Goal: Answer question/provide support

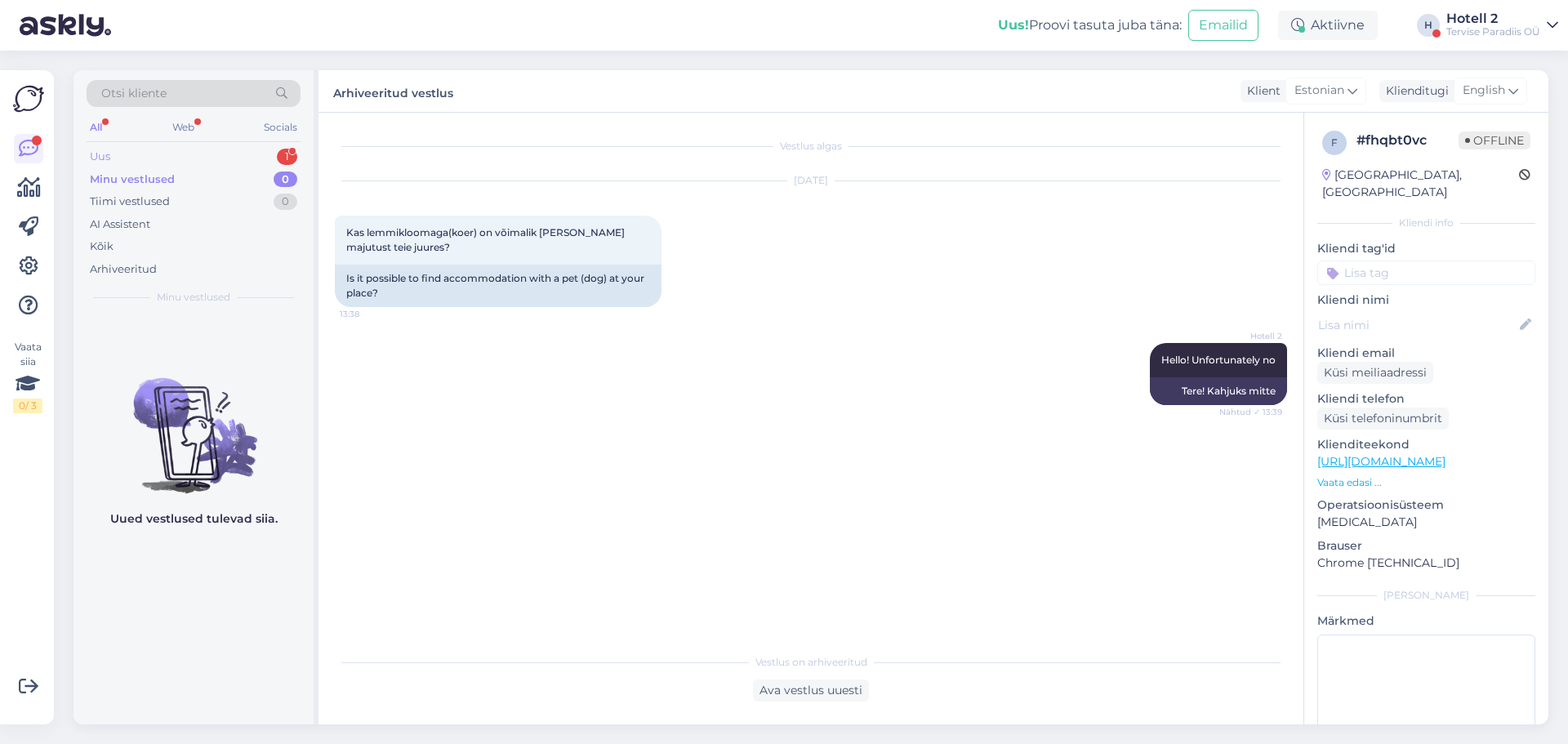
click at [266, 158] on div "Uus 1" at bounding box center [193, 156] width 214 height 23
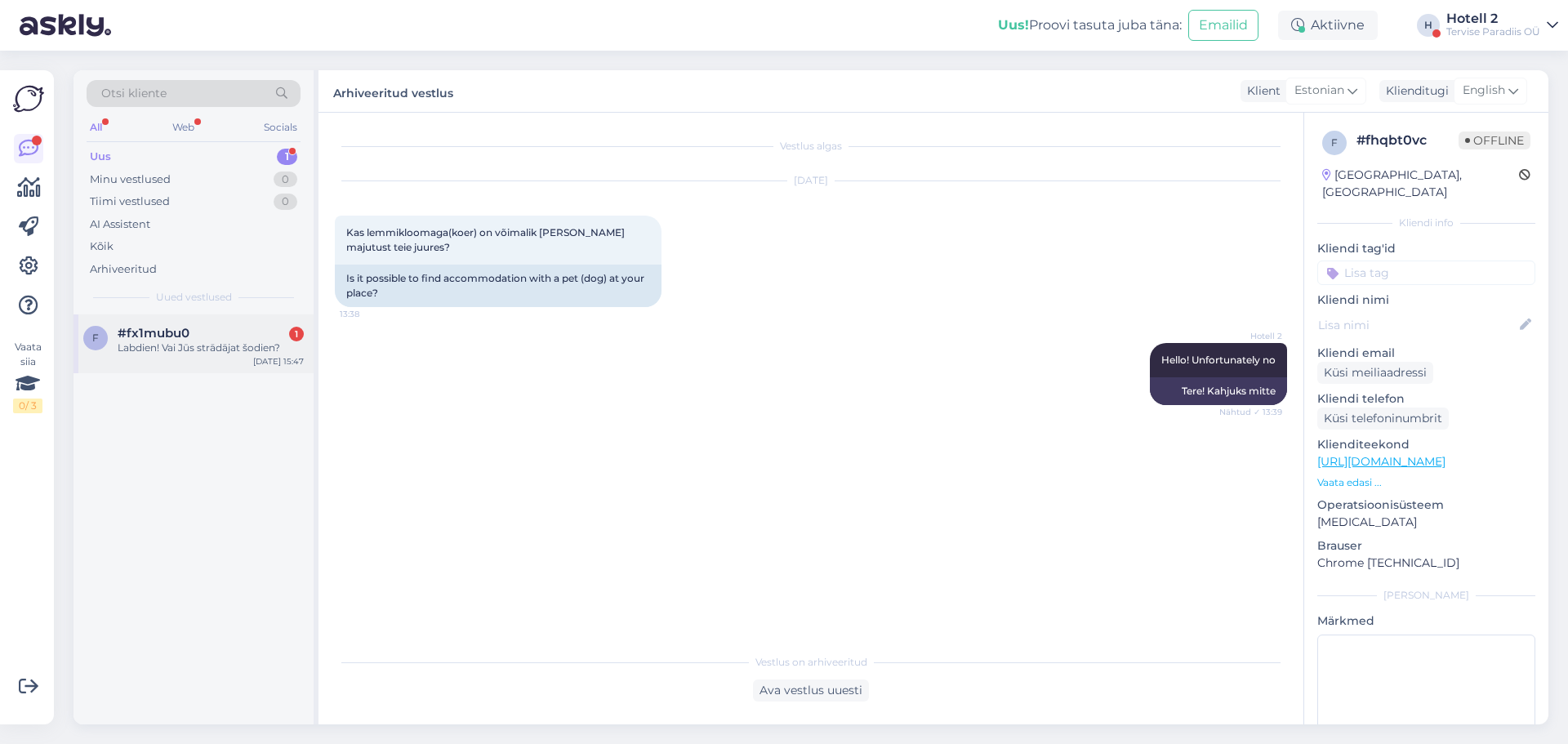
click at [209, 344] on div "Labdien! Vai Jūs strādājat šodien?" at bounding box center [210, 347] width 186 height 14
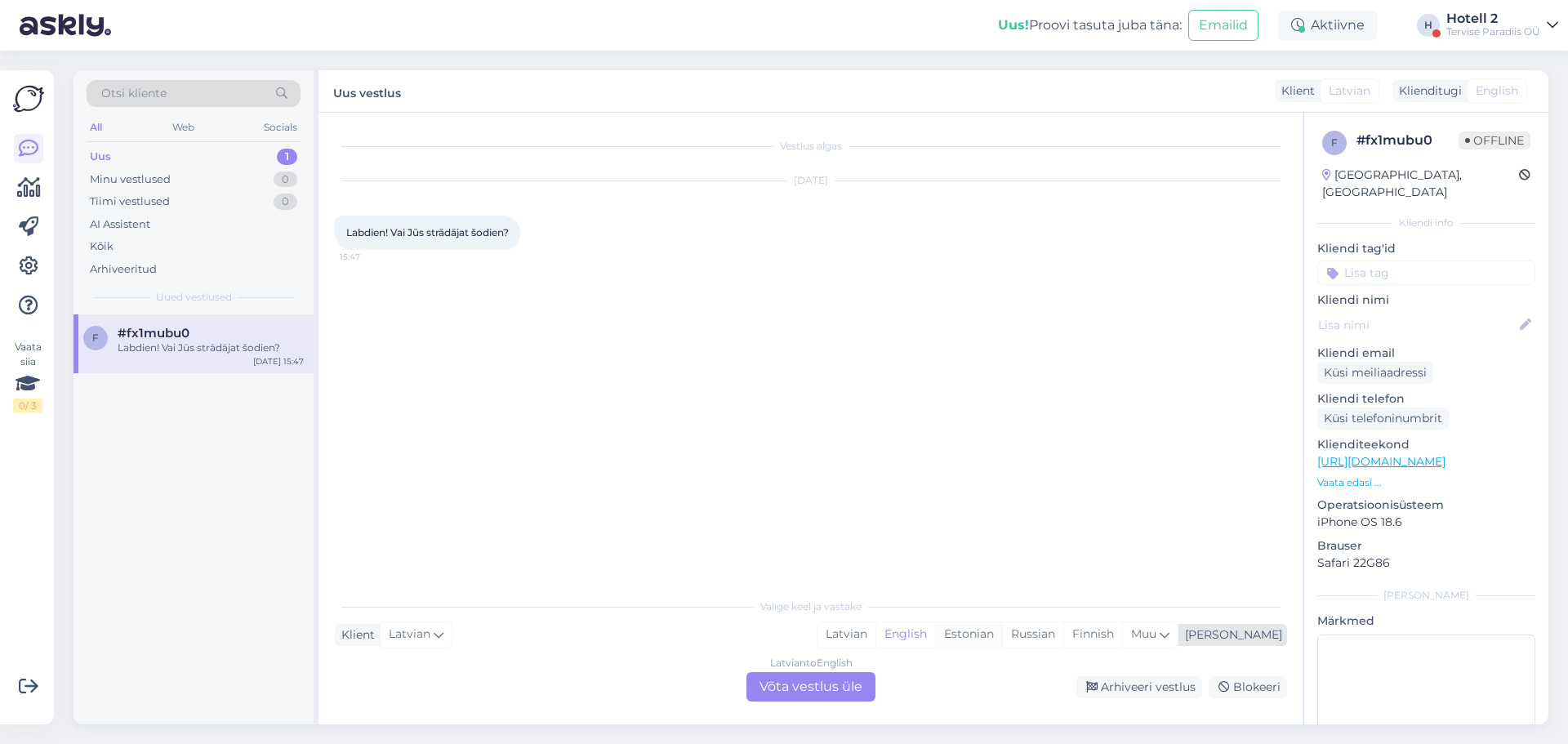
click at [1002, 636] on div "Estonian" at bounding box center [968, 634] width 67 height 25
click at [820, 680] on div "Latvian to Estonian Võta vestlus üle" at bounding box center [810, 686] width 129 height 30
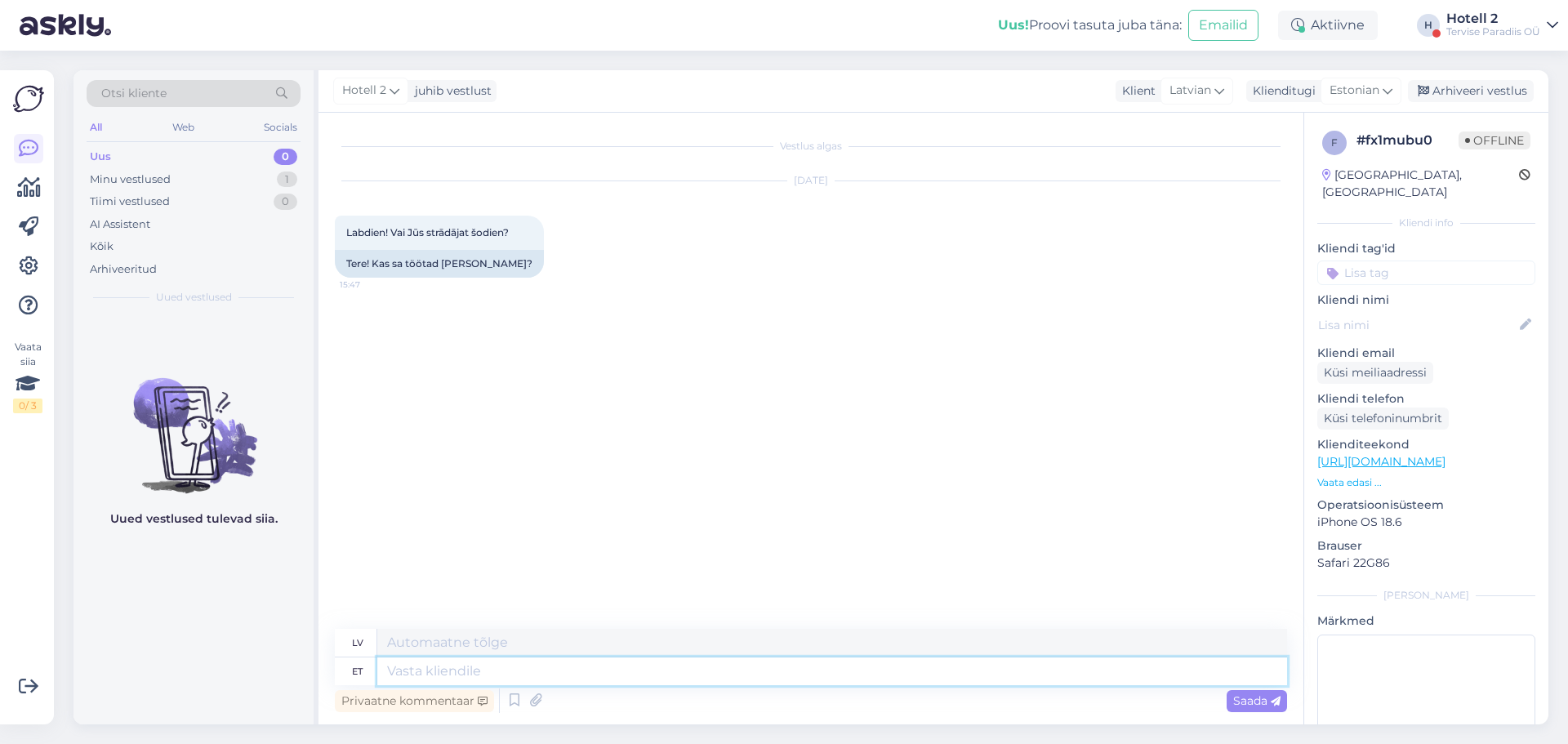
click at [495, 674] on textarea at bounding box center [832, 671] width 910 height 28
type textarea "Tere!"
type textarea "Sveiki"
type textarea "Tere!"
type textarea "Sveiki!"
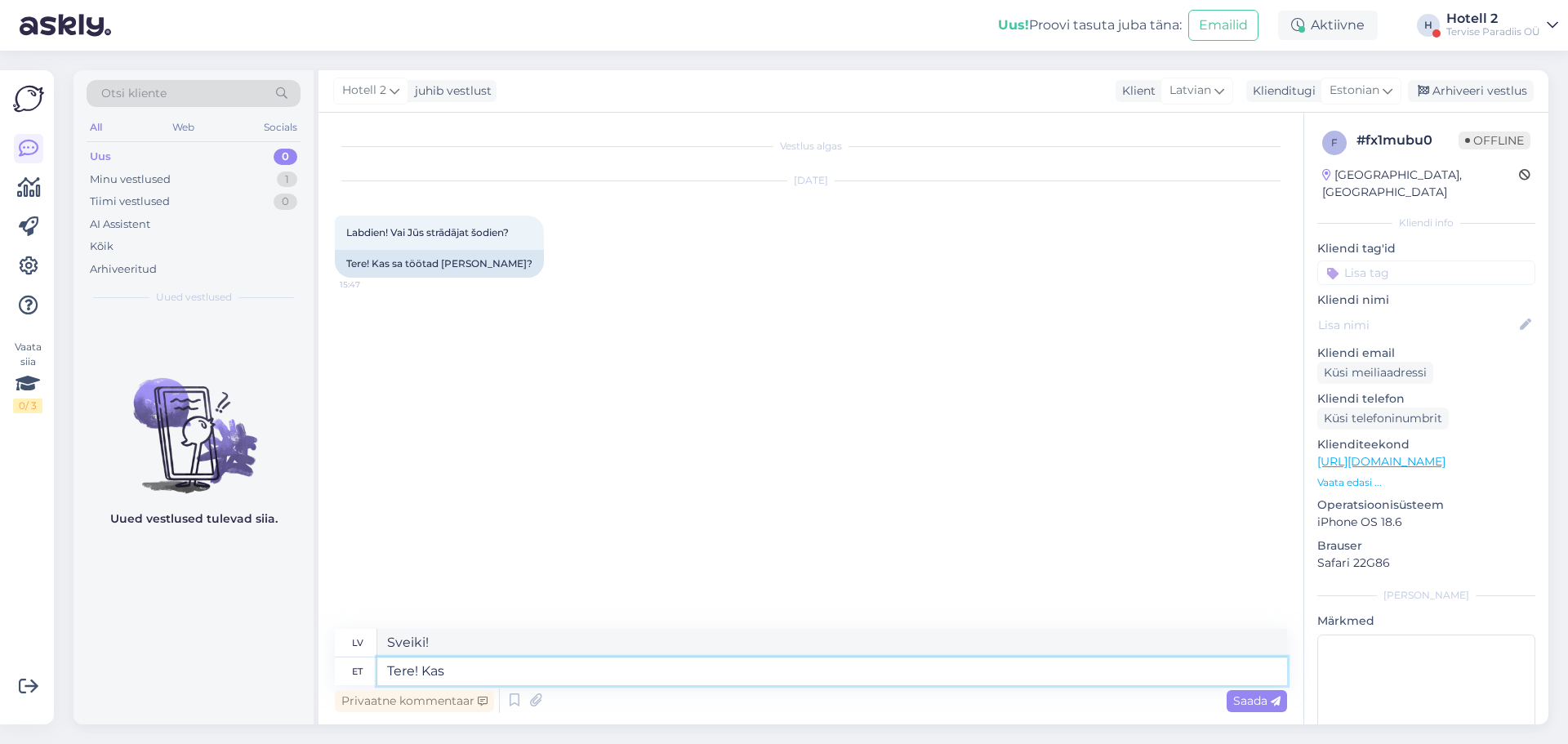
type textarea "Tere! Kas"
type textarea "Sveiki! Ir"
type textarea "Tere! Kas mõtlete cv"
type textarea "Sveiki! Vai jūs domājat?"
type textarea "Tere! Kas mõtlete veeparki?"
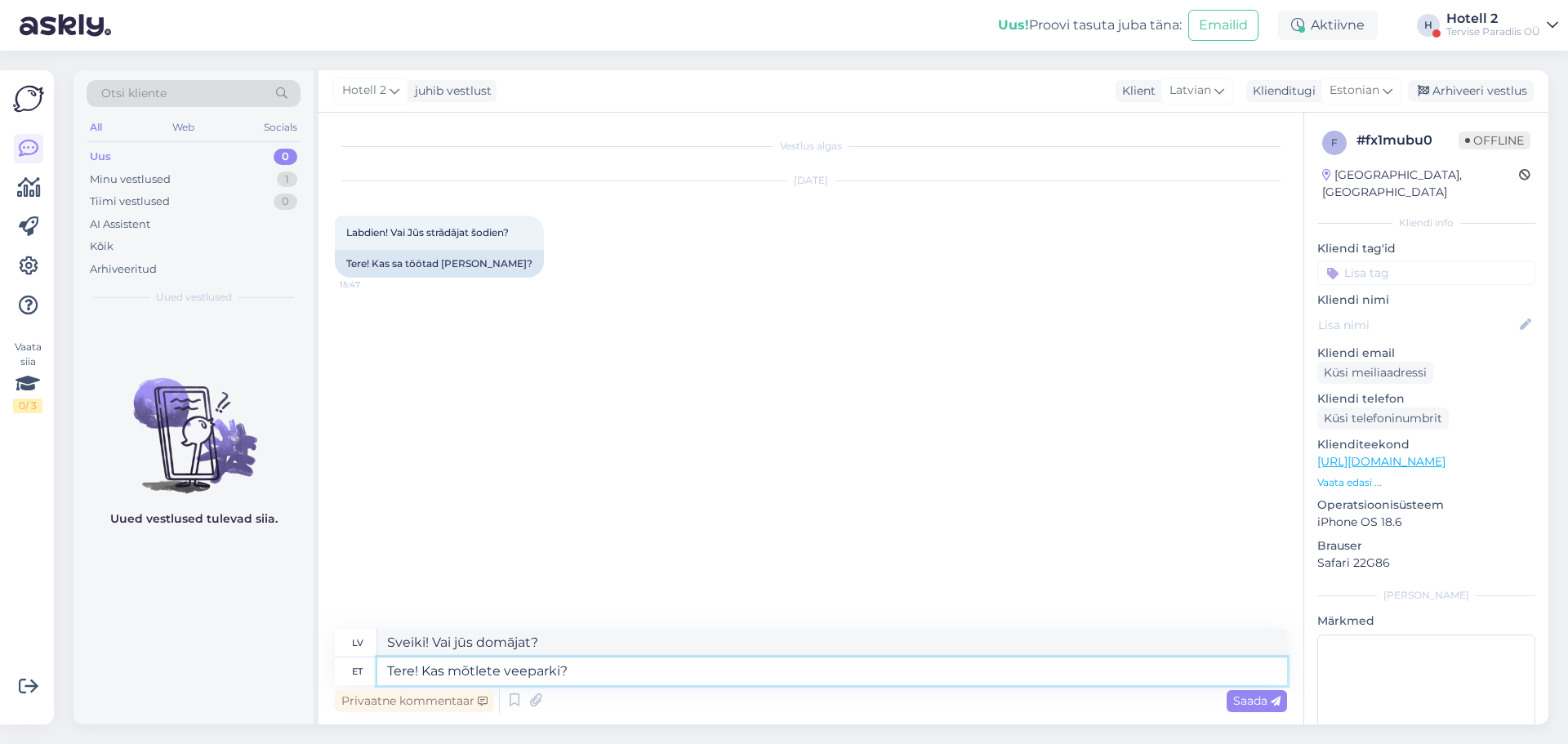
type textarea "Sveiki! Vai domājat par akvaparku?"
type textarea "Tere! Kas mõtlete veeparki? [GEOGRAPHIC_DATA] on"
type textarea "Sveiki! Vai domājat par akvaparku? Ūdens atrakciju parks"
type textarea "Tere! Kas mõtlete veeparki? [GEOGRAPHIC_DATA] on"
type textarea "Sveiki! Vai domājat par akvaparku? Ūdens parks ir"
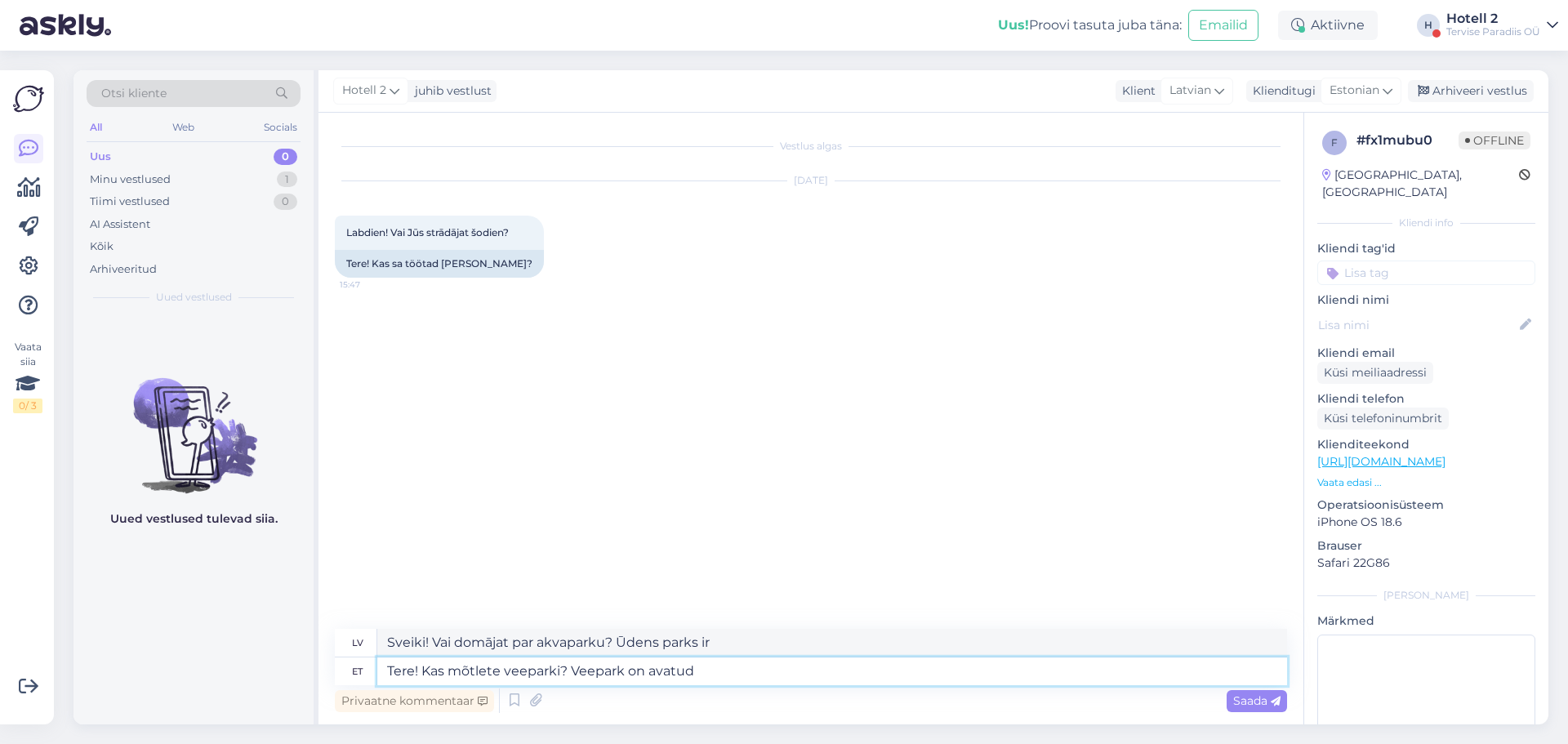
type textarea "Tere! Kas mõtlete veeparki? Veepark on avatud t"
type textarea "Sveiki! Vai domājat par akvaparku? Akvaparks ir atvērts."
type textarea "Tere! Kas mõtlete veeparki? Veepark on avatud [PERSON_NAME] ke"
type textarea "Sveiki! Vai domājat par akvaparku? Akvaparks šodien ir atvērts."
type textarea "Tere! Kas mõtlete veeparki? Veepark on avatud [PERSON_NAME]"
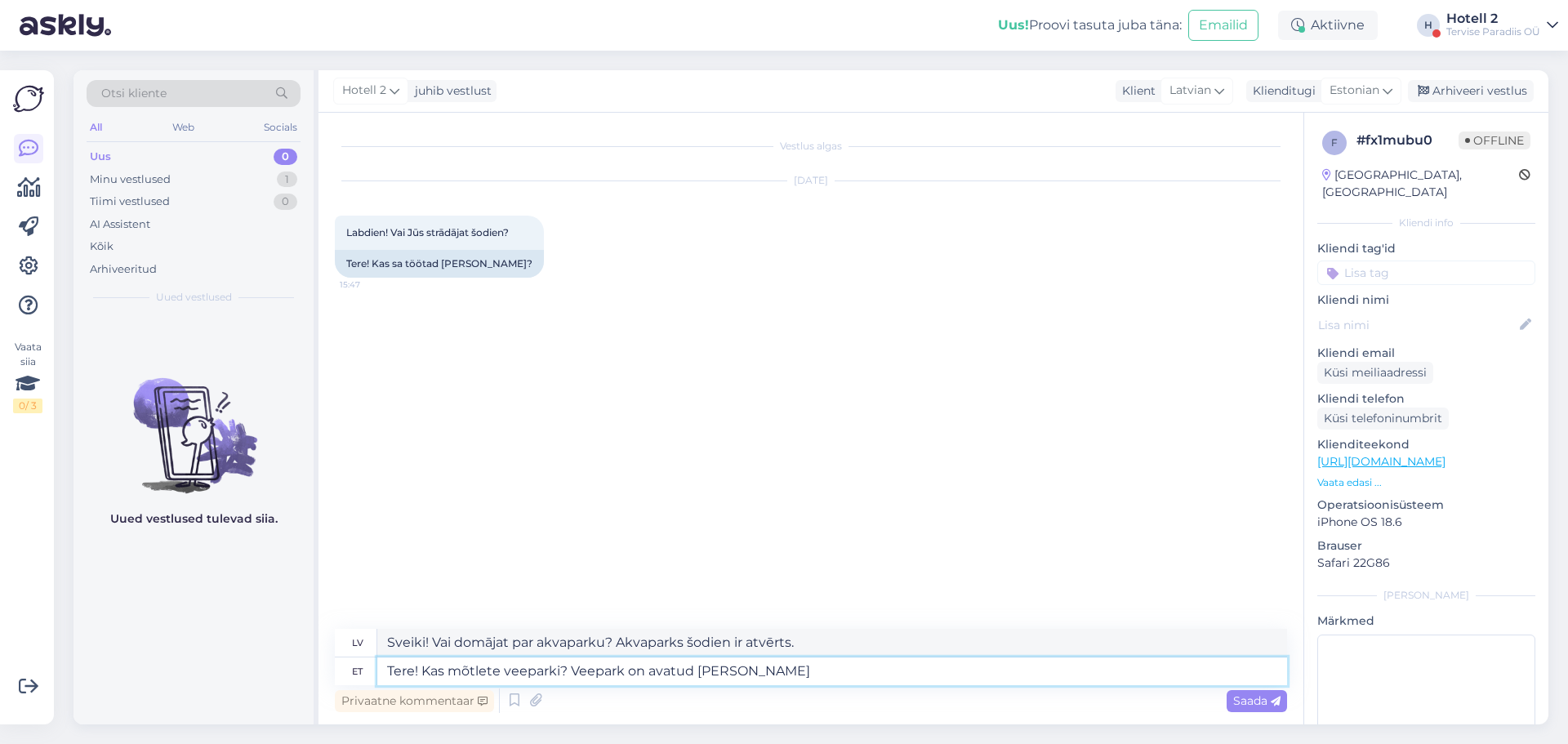
type textarea "Sveiki! Vai domājat par akvaparku? Akvaparks šodien ir atvērts no plkst."
type textarea "Tere! Kas mõtlete veeparki? Veepark on avatud [PERSON_NAME] 22.00"
type textarea "Sveiki! Vai domājat par akvaparku? Akvaparks šodien ir atvērts no 22.00"
type textarea "Tere! Kas mõtlete veeparki? Veepark on avatud [PERSON_NAME] 22.00."
type textarea "Sveiki! Vai domājat par akvaparku? Akvaparks šodien ir atvērts 22.00."
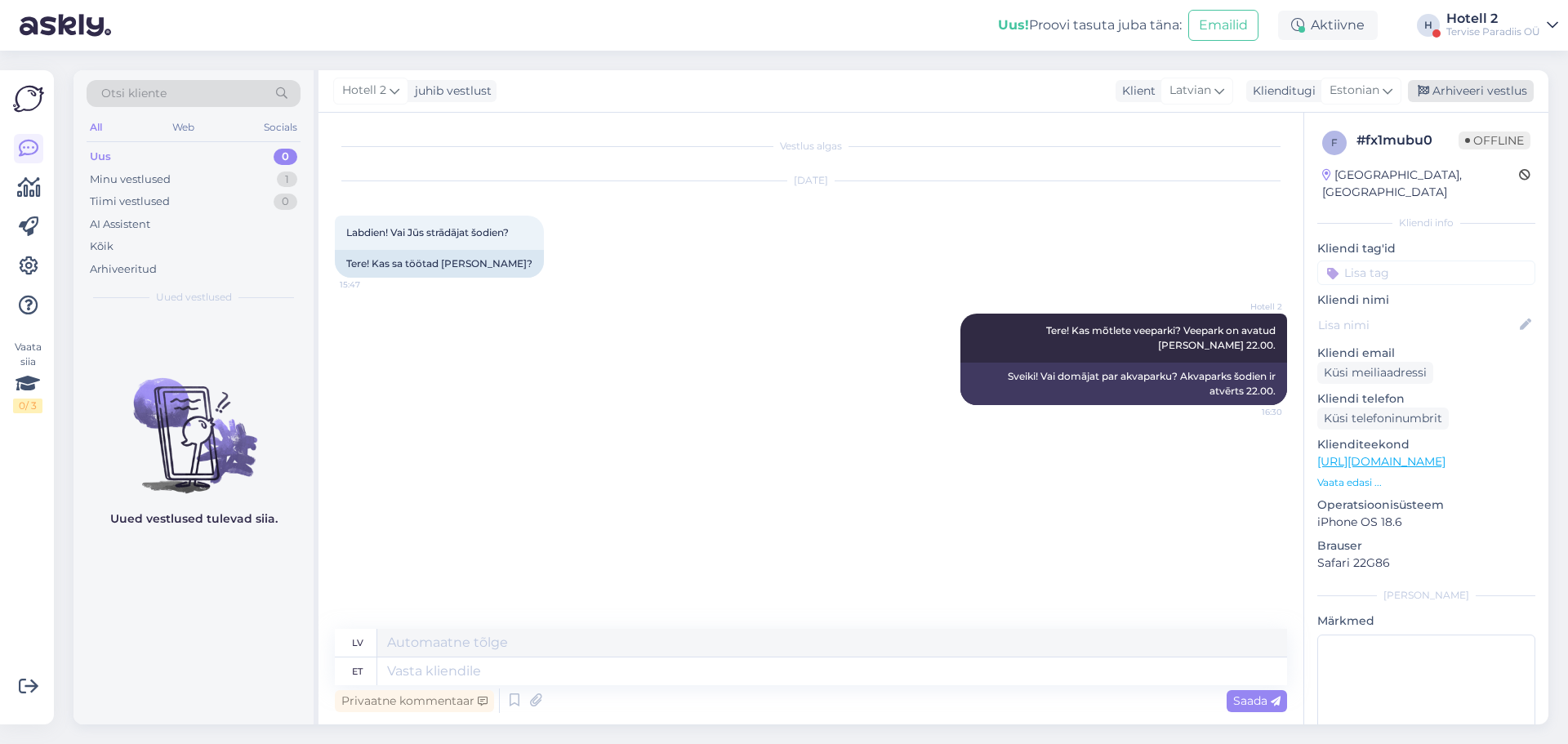
click at [1483, 85] on div "Arhiveeri vestlus" at bounding box center [1470, 91] width 126 height 22
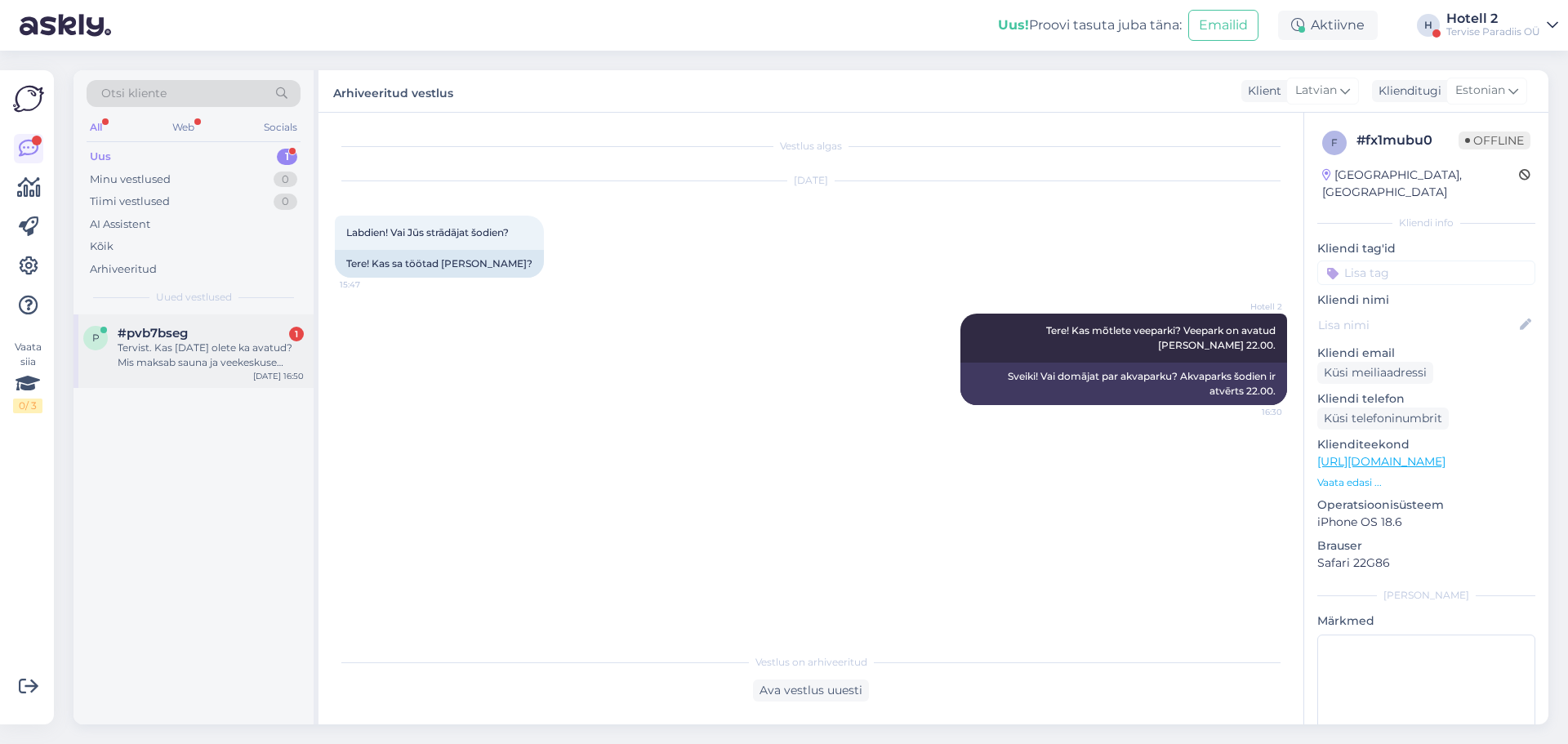
click at [195, 343] on div "Tervist. Kas [DATE] olete ka avatud? Mis maksab sauna ja veekeskuse perepilet" at bounding box center [210, 355] width 186 height 30
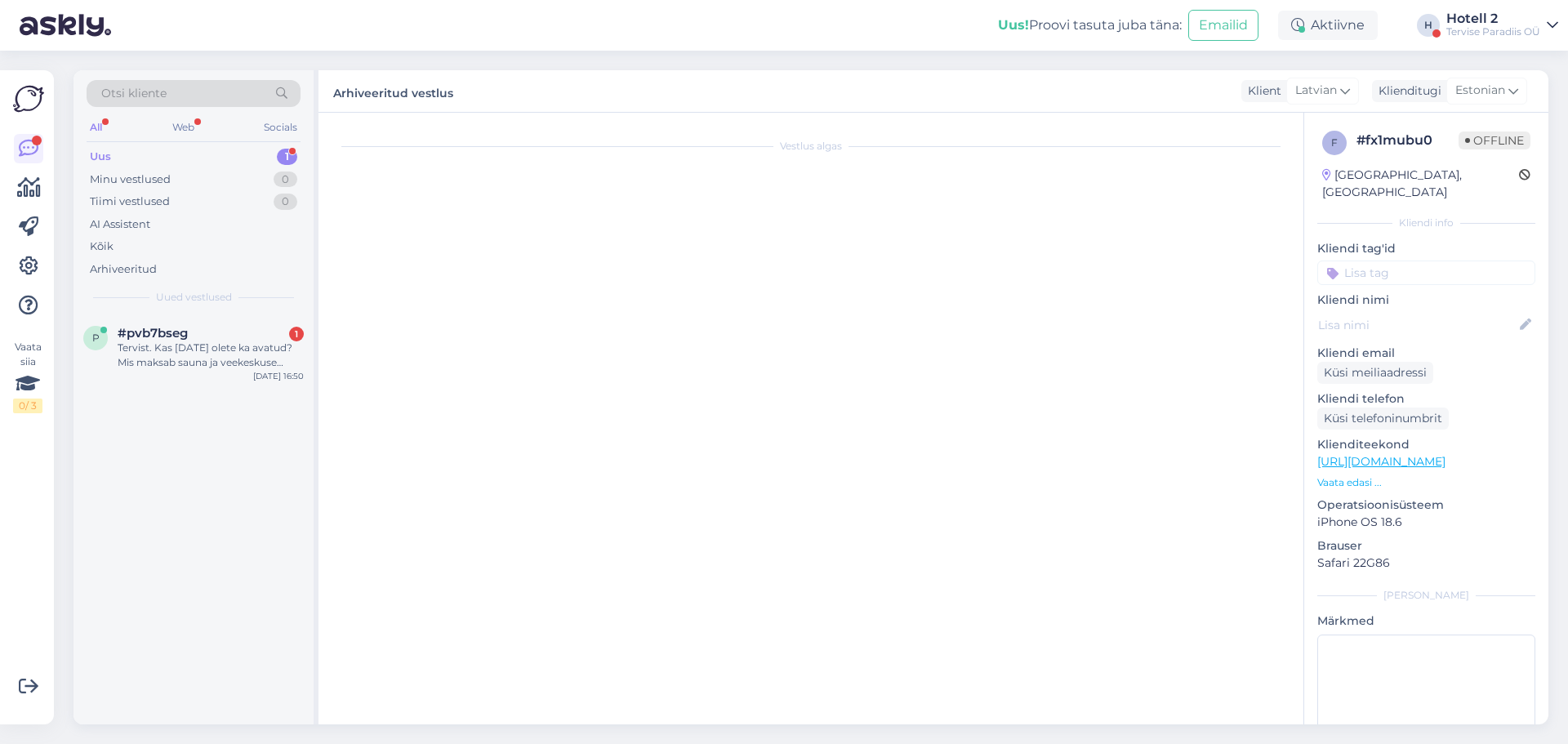
scroll to position [81, 0]
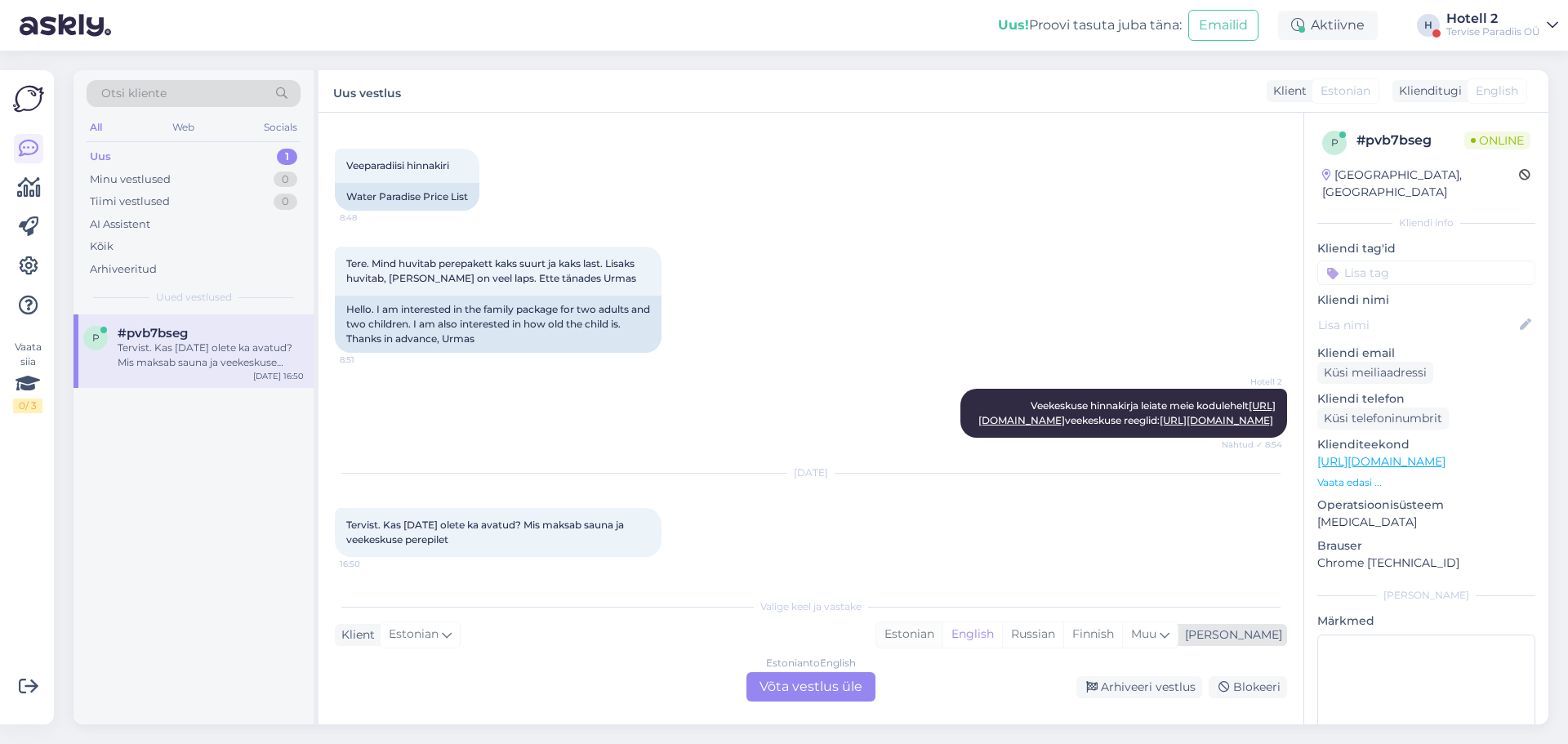
click at [942, 634] on div "Estonian" at bounding box center [909, 634] width 66 height 25
click at [794, 681] on div "Estonian to Estonian Võta vestlus üle" at bounding box center [810, 686] width 129 height 30
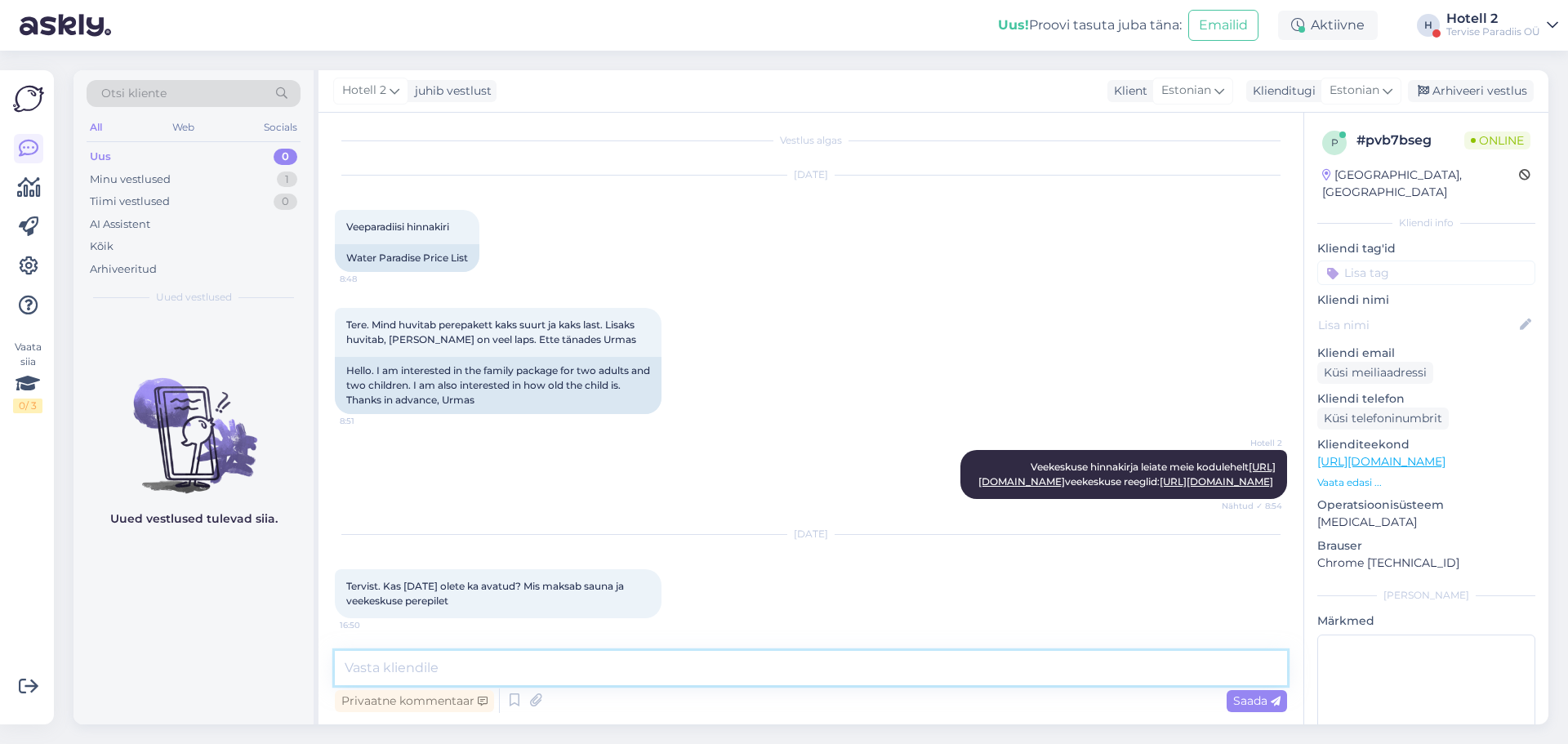
click at [613, 662] on textarea at bounding box center [811, 668] width 952 height 34
click at [436, 660] on textarea at bounding box center [811, 668] width 952 height 34
click at [1364, 475] on p "Vaata edasi ..." at bounding box center [1425, 482] width 218 height 14
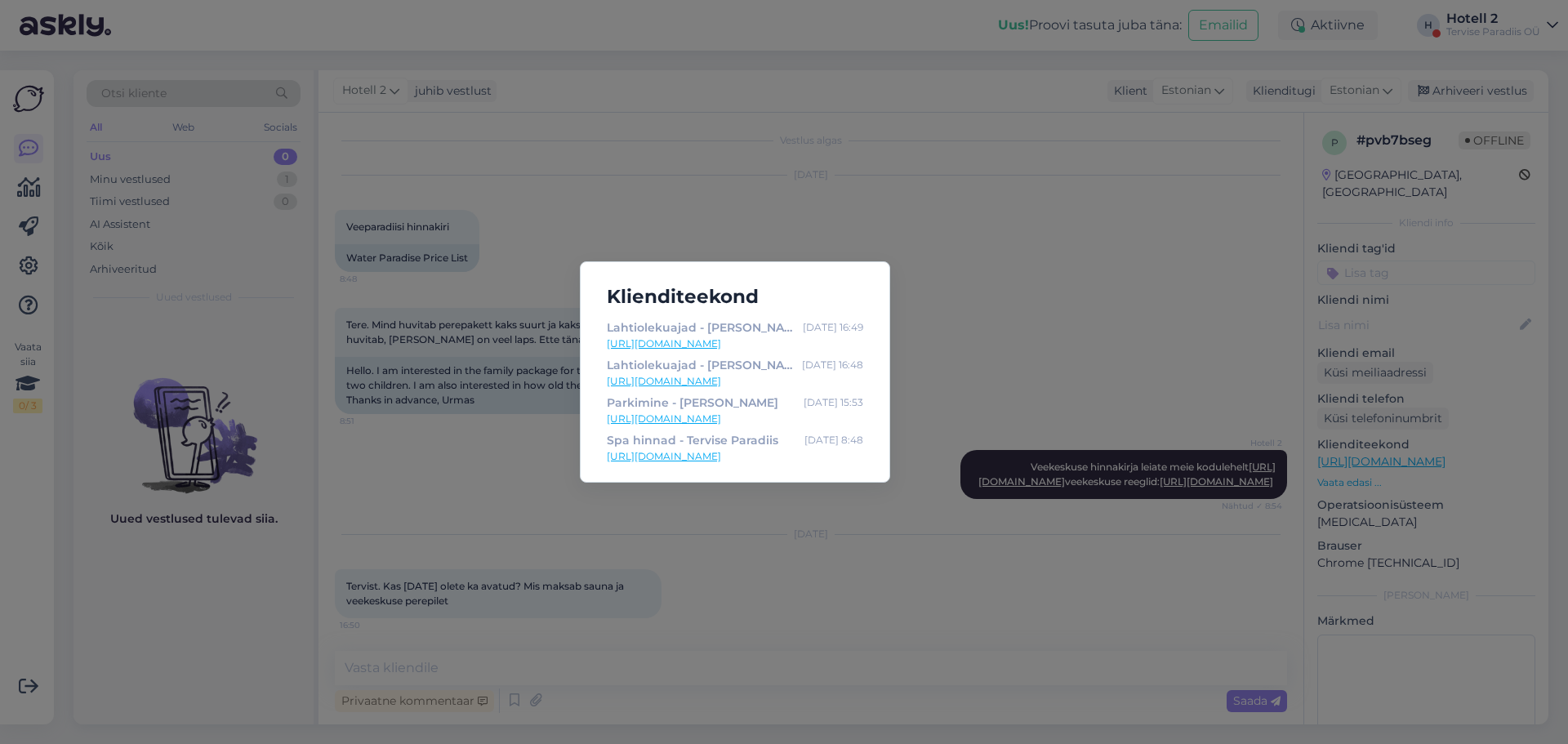
click at [945, 299] on div "Klienditeekond Lahtiolekuajad - Tervise Paradiis [DATE] 16:49 [URL][DOMAIN_NAME…" at bounding box center [784, 372] width 1568 height 744
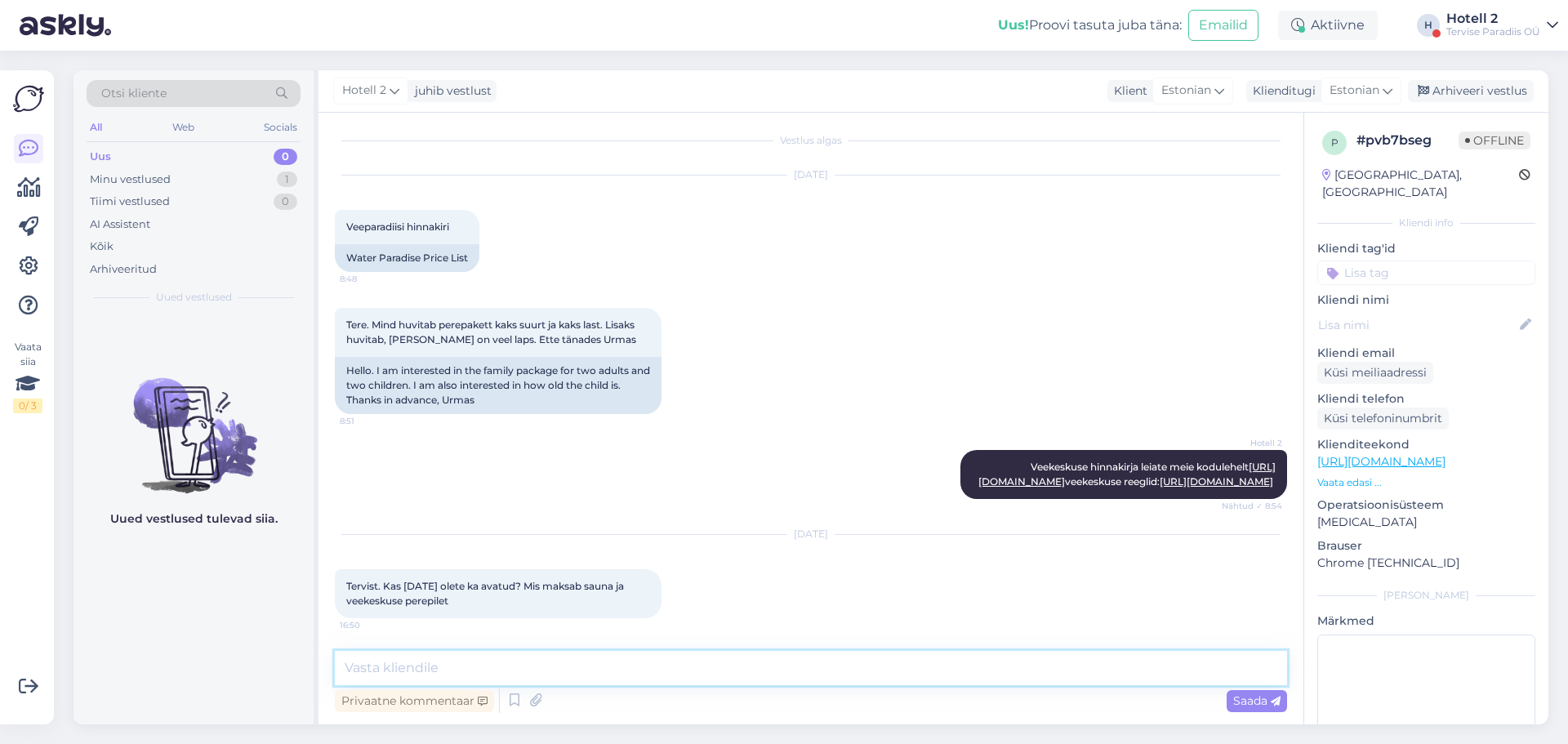
click at [420, 678] on textarea at bounding box center [811, 668] width 952 height 34
paste textarea "[URL][DOMAIN_NAME]"
type textarea "[URL][DOMAIN_NAME]"
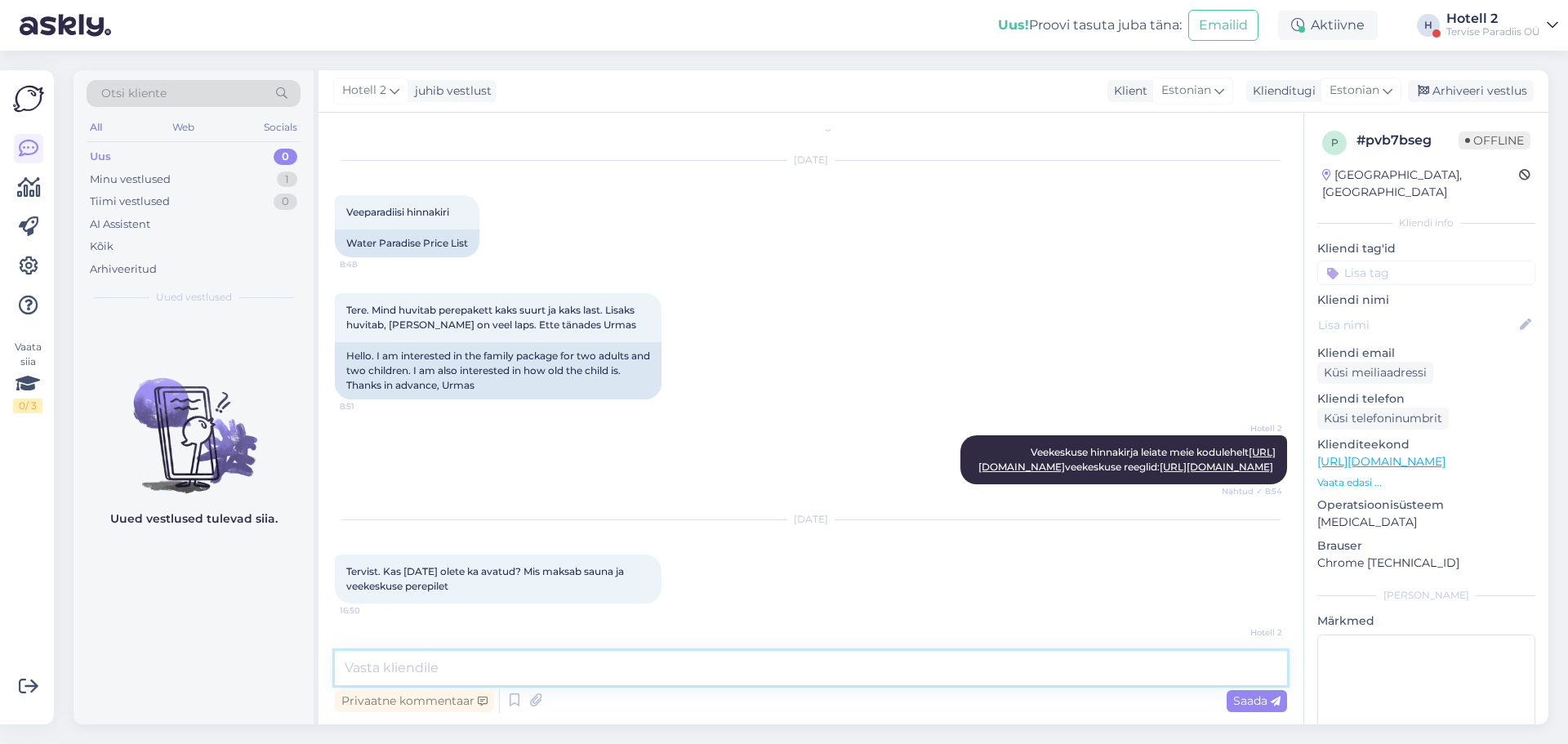
scroll to position [91, 0]
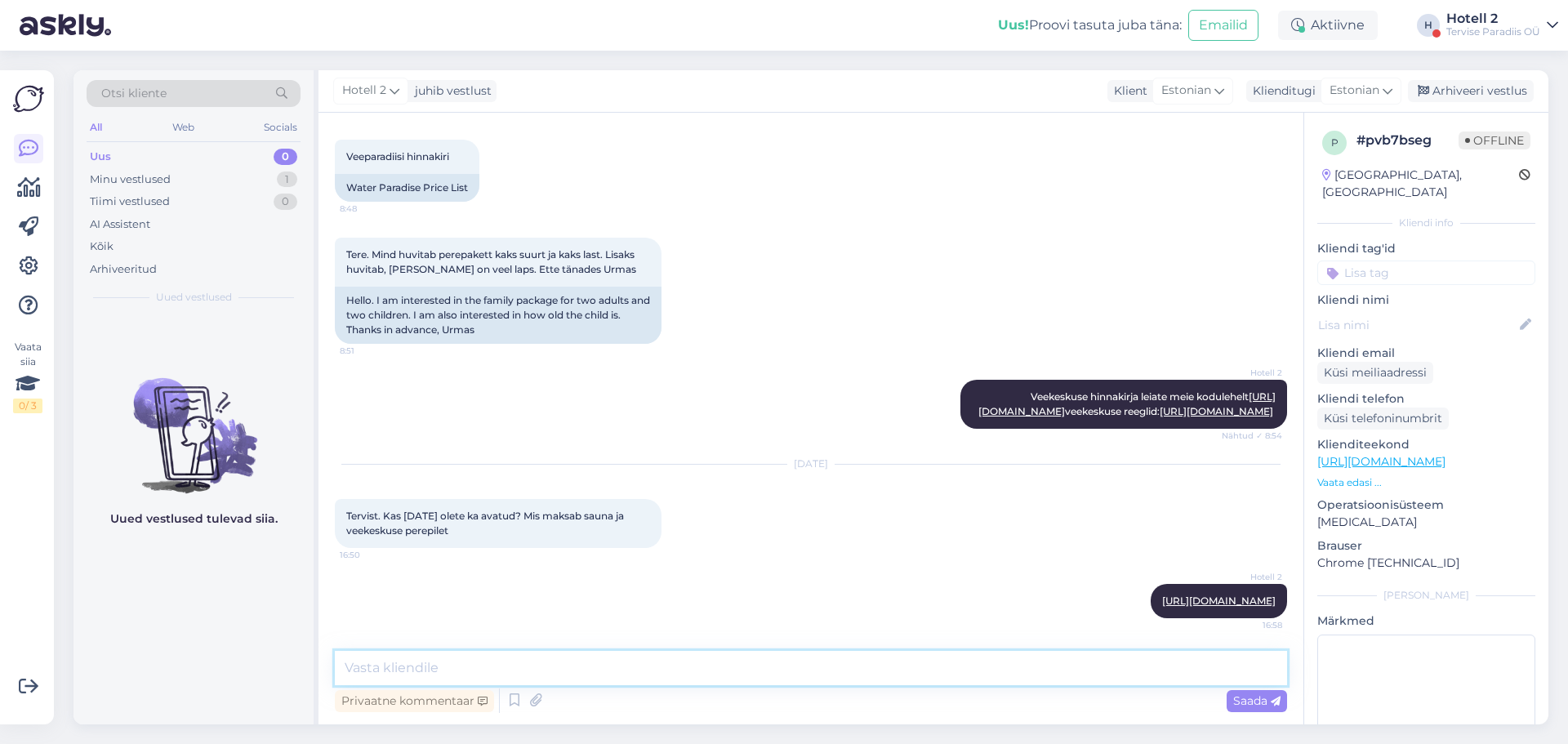
click at [564, 664] on textarea at bounding box center [811, 668] width 952 height 34
type textarea "Tere!"
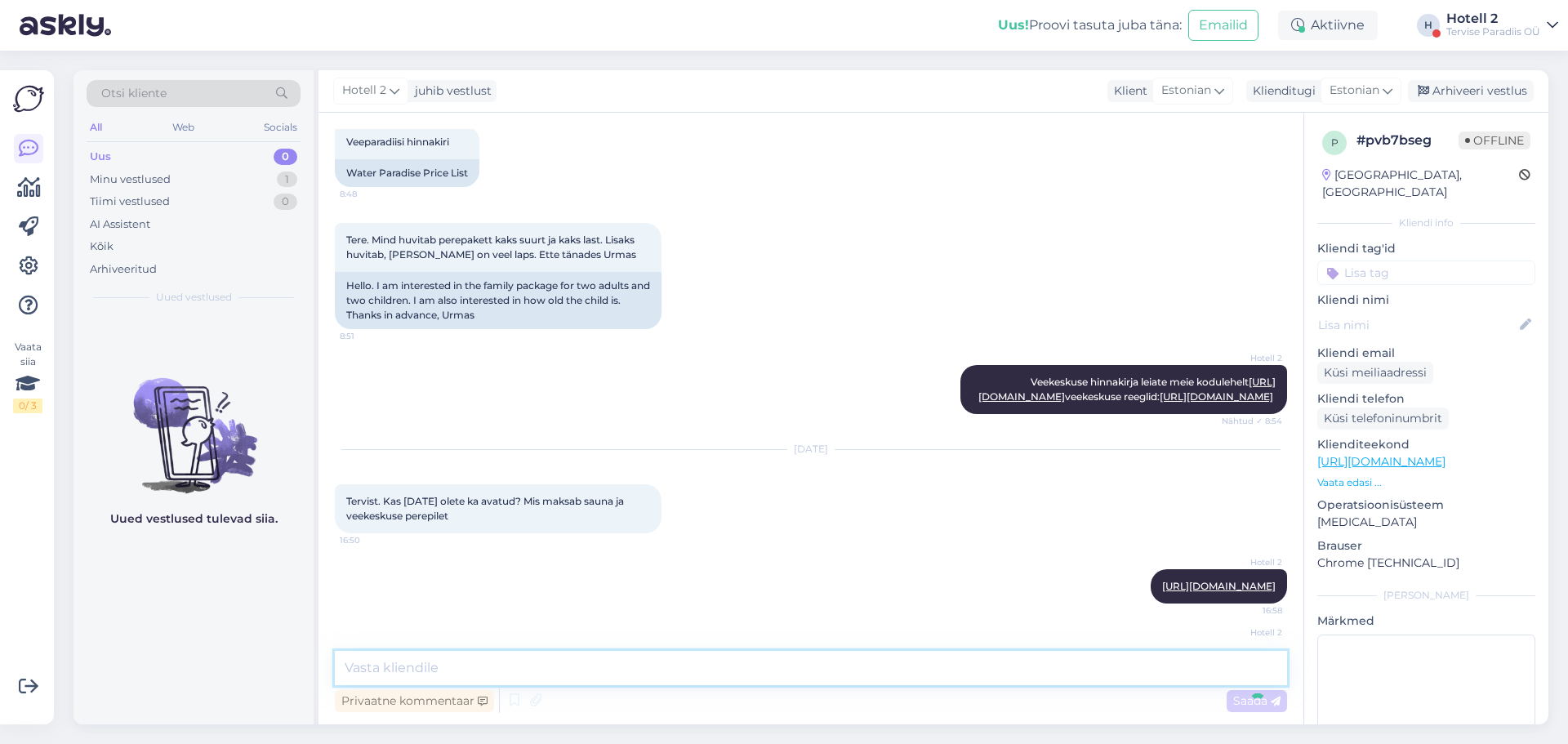
scroll to position [161, 0]
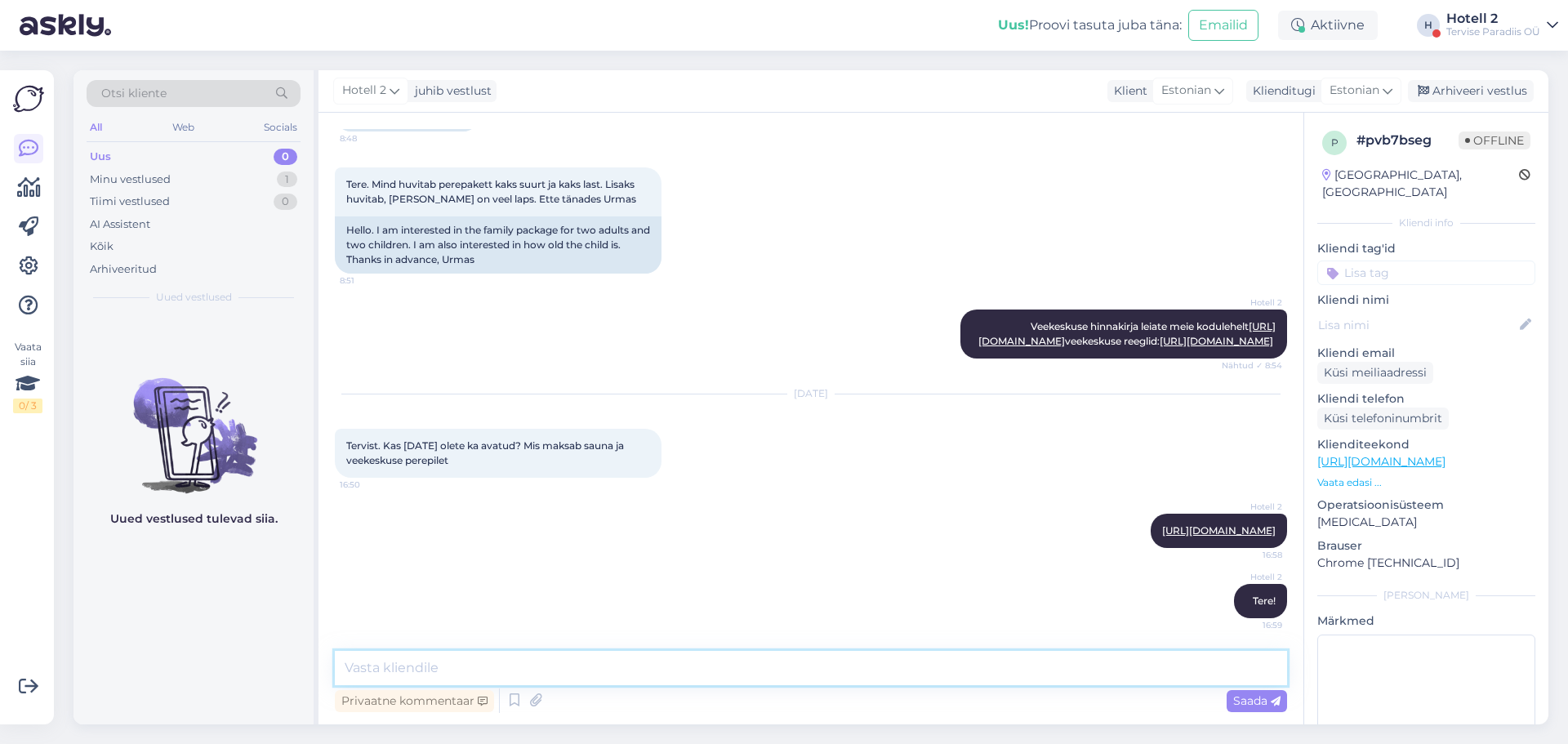
type textarea "O"
type textarea "Veekeskus on homme avatud [PERSON_NAME] 11-22.00"
